Goal: Navigation & Orientation: Find specific page/section

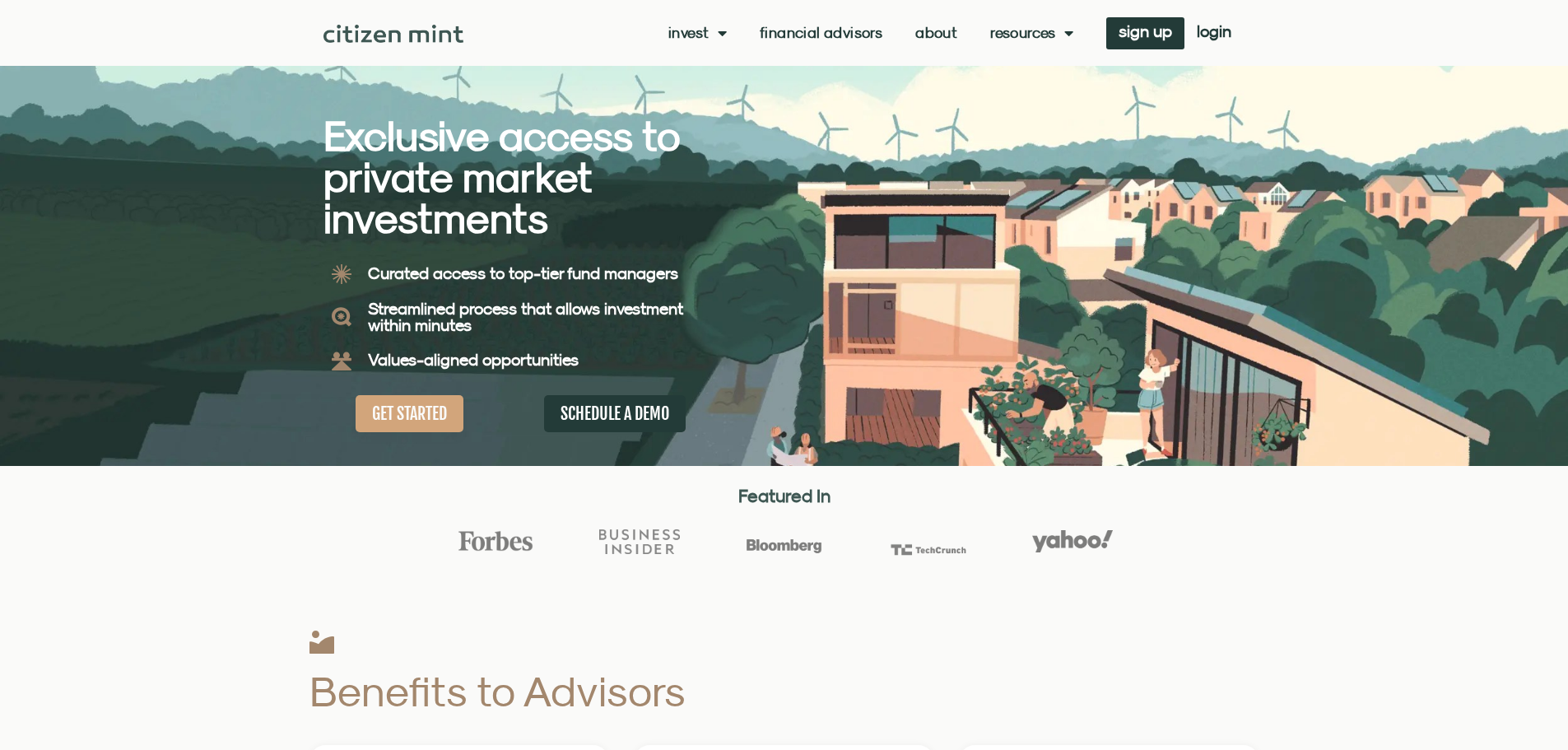
click at [927, 34] on link "About" at bounding box center [936, 34] width 42 height 17
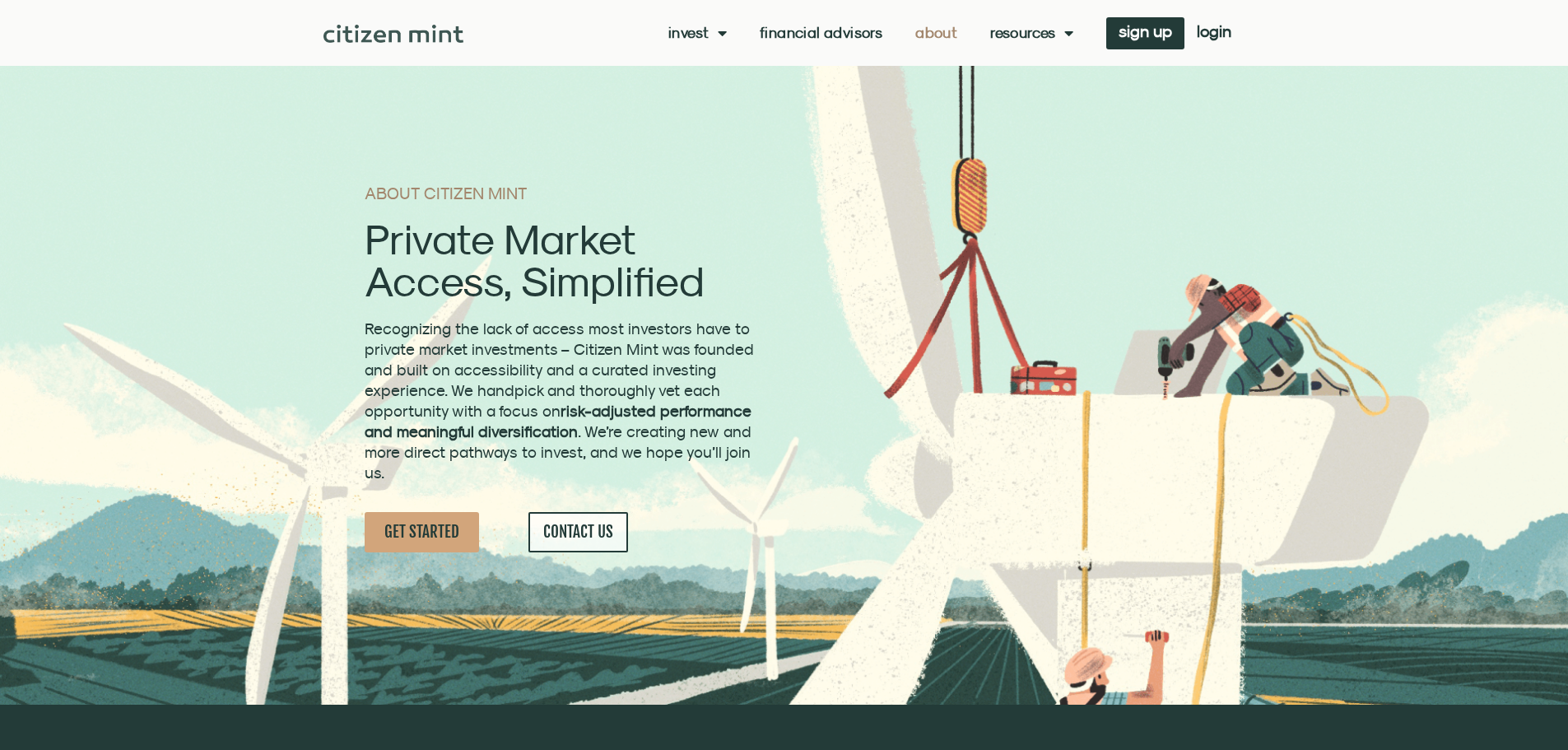
click at [835, 32] on link "Financial Advisors" at bounding box center [821, 34] width 123 height 17
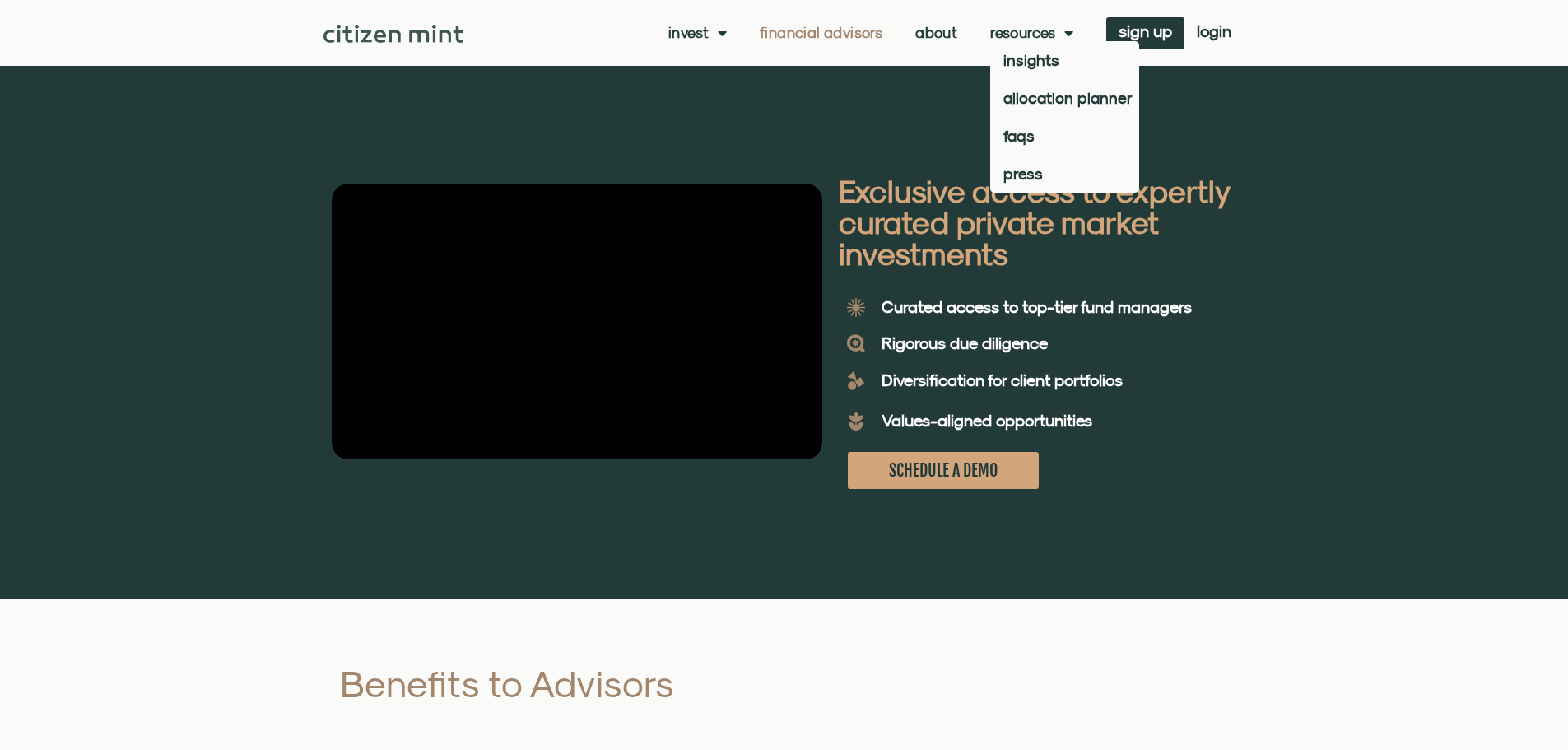
click at [1063, 28] on span "Menu" at bounding box center [1064, 34] width 18 height 32
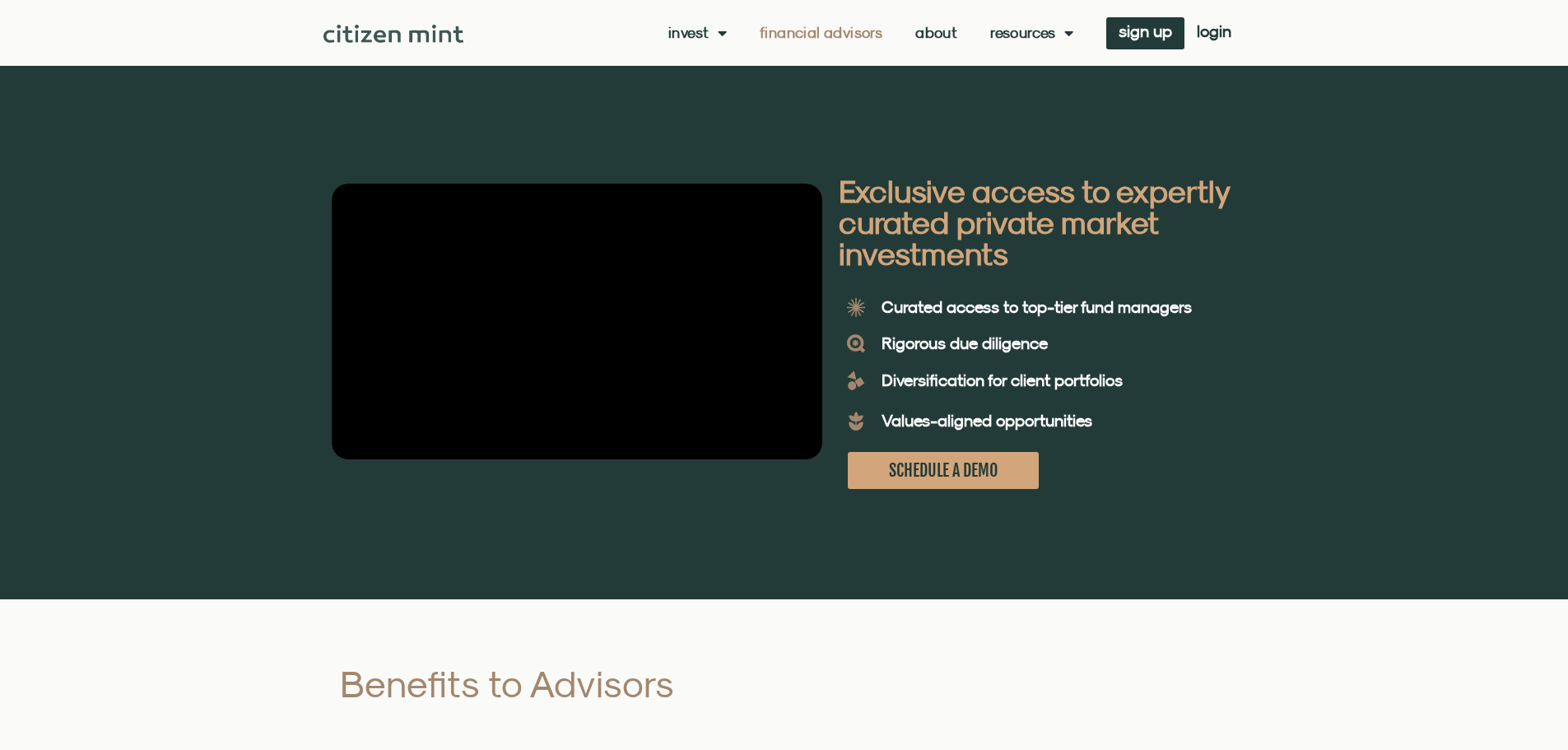
click at [1052, 28] on link "Resources" at bounding box center [1031, 34] width 83 height 17
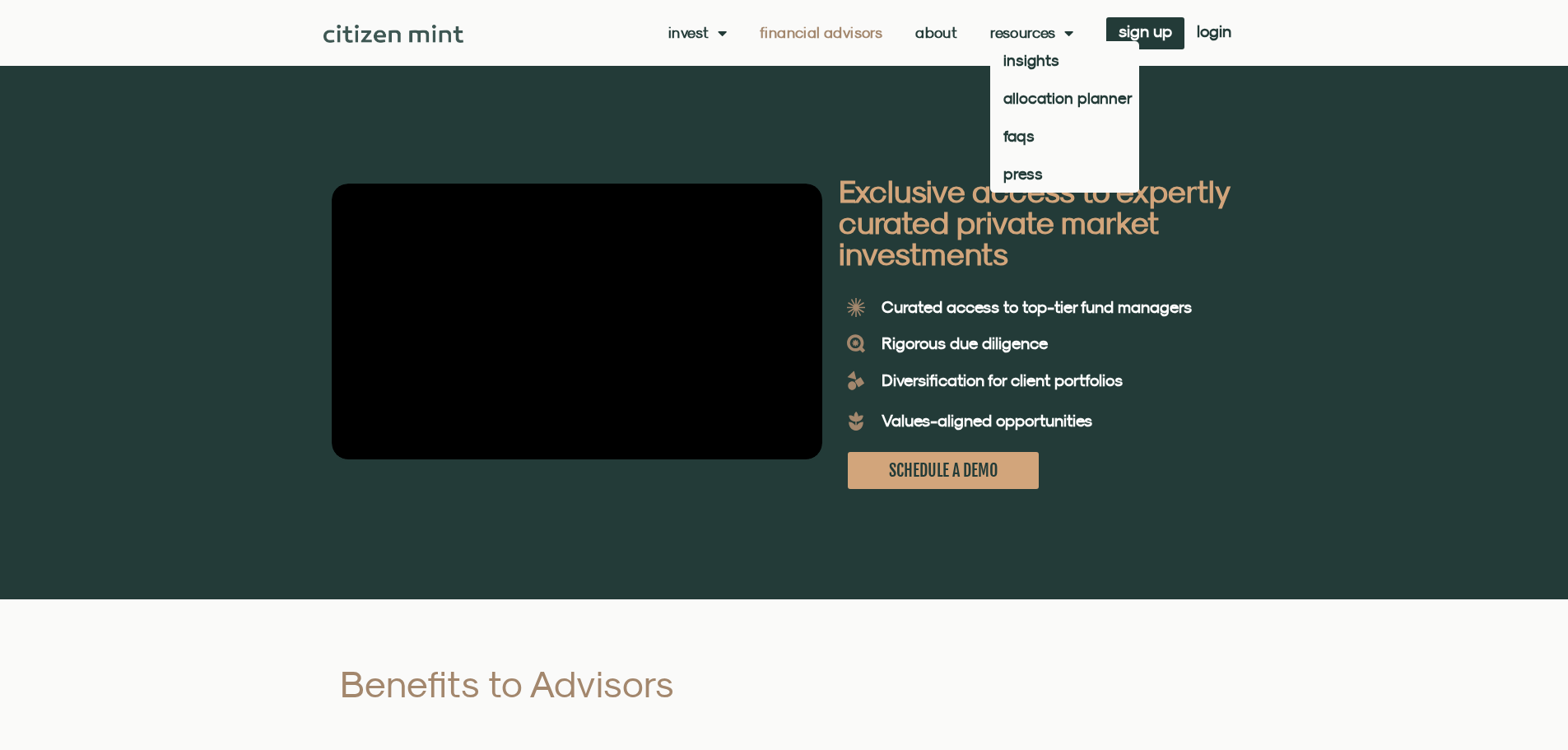
click at [719, 34] on span "Menu" at bounding box center [718, 34] width 18 height 32
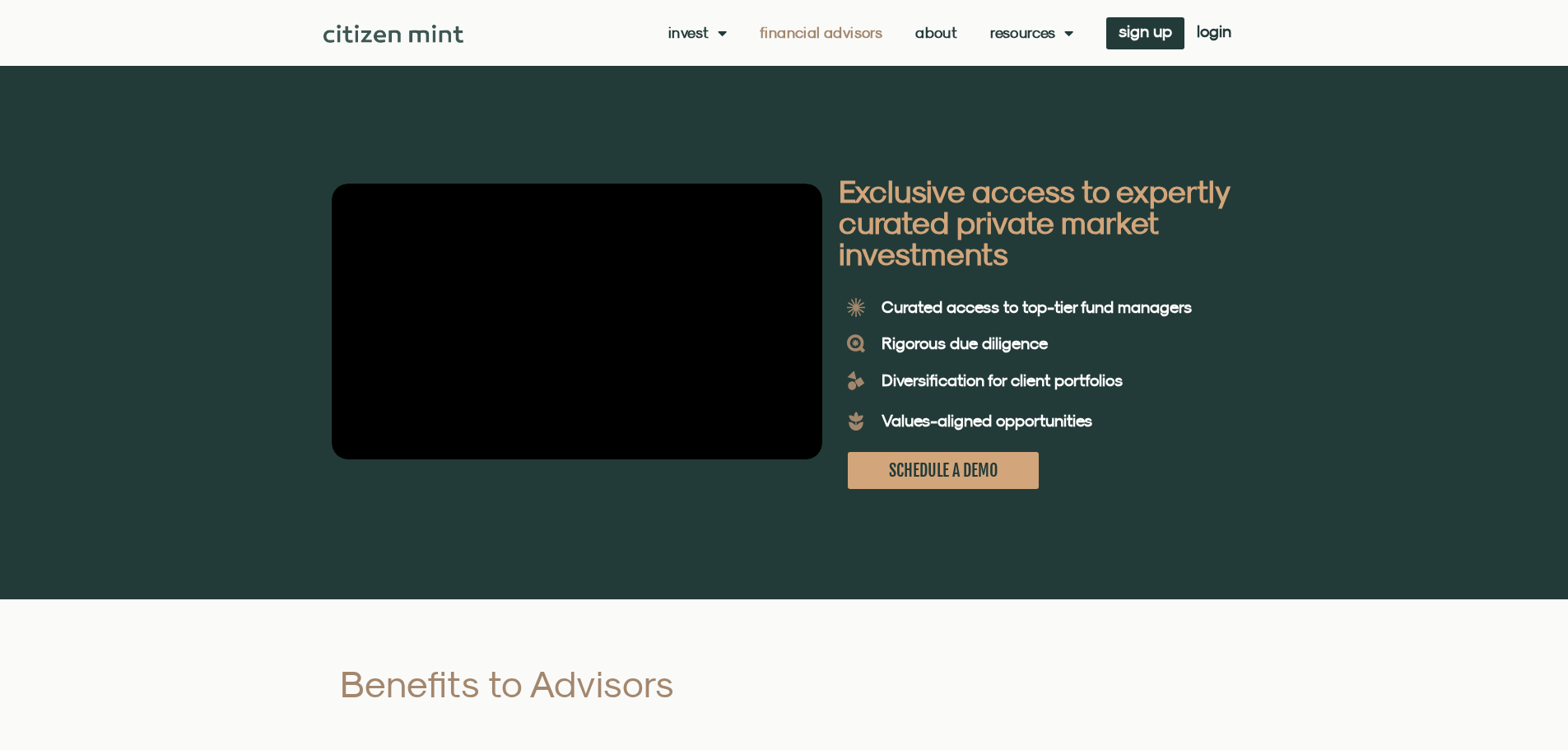
click at [719, 34] on span "Menu" at bounding box center [718, 34] width 18 height 32
click at [705, 57] on link "investments" at bounding box center [723, 60] width 108 height 38
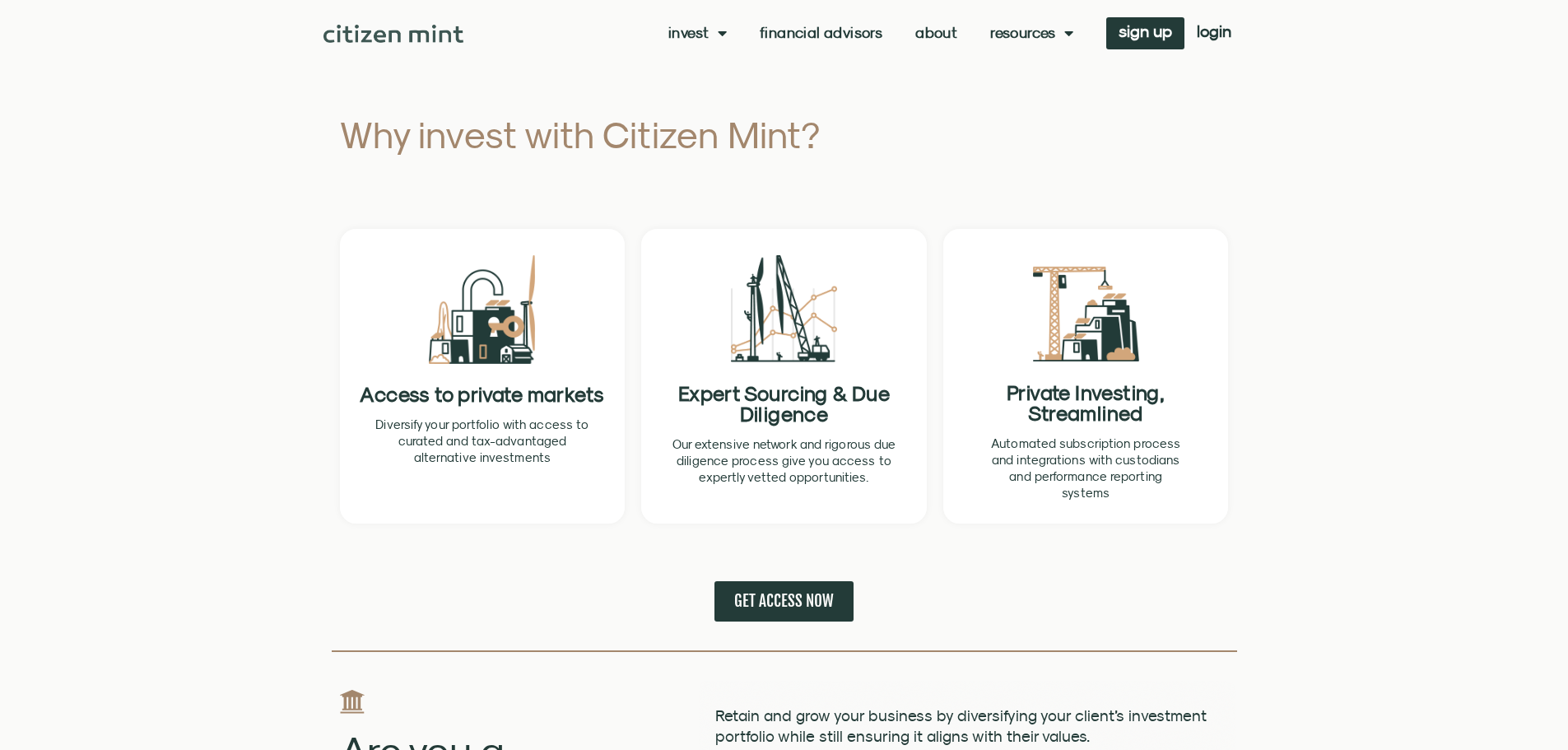
scroll to position [924, 0]
